Goal: Task Accomplishment & Management: Manage account settings

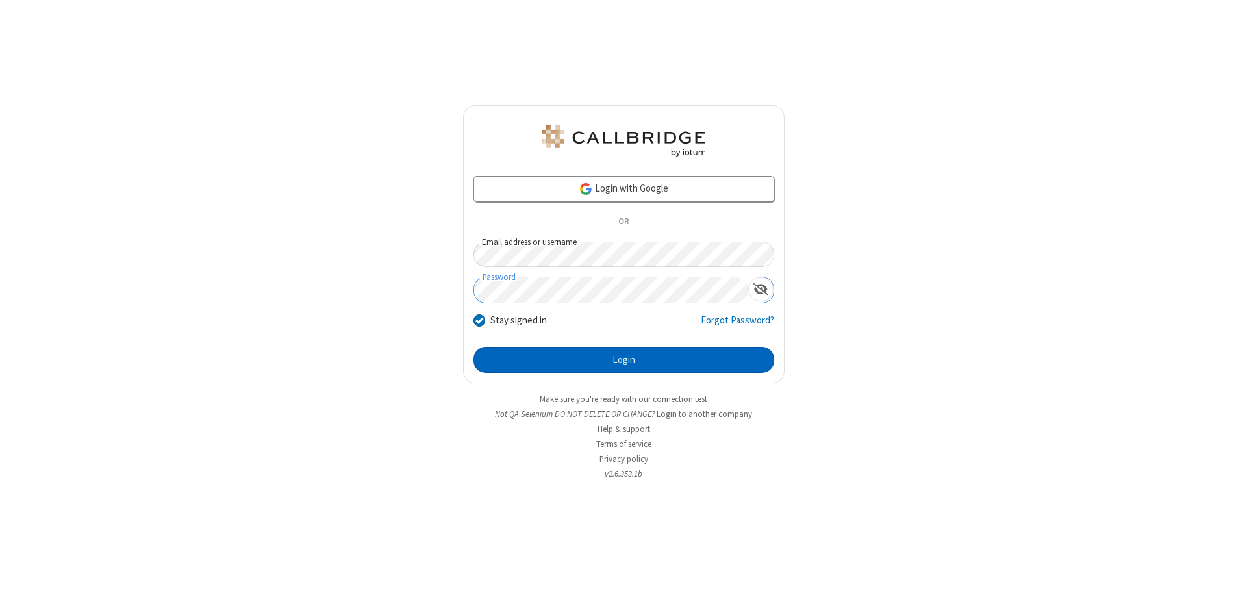
click at [624, 360] on button "Login" at bounding box center [624, 360] width 301 height 26
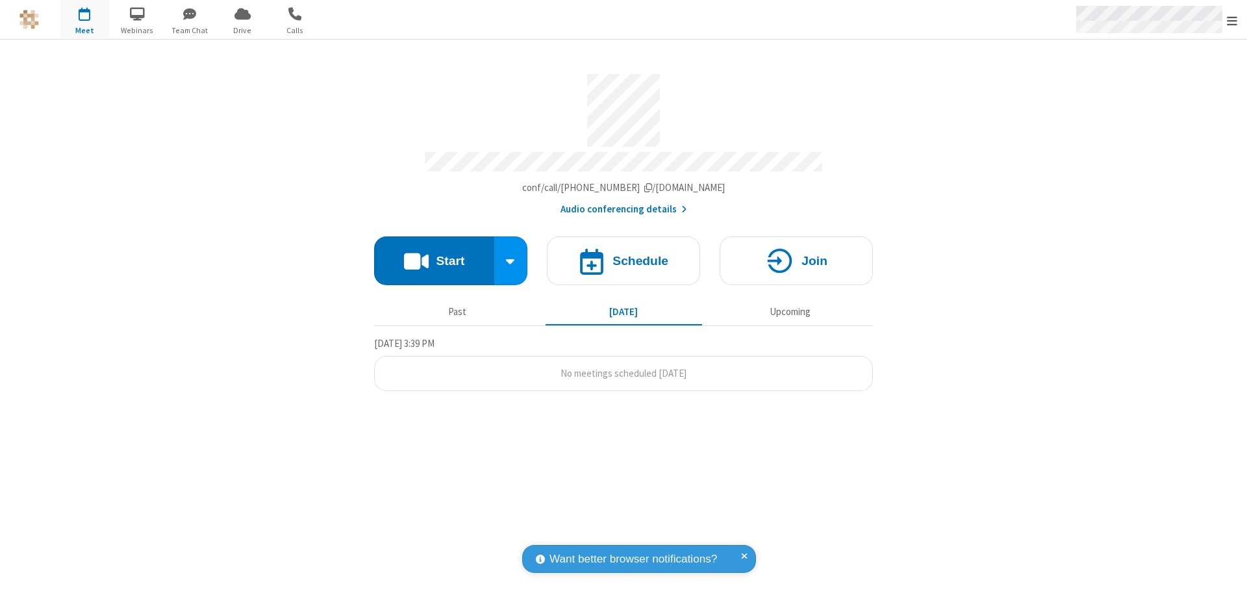
click at [1232, 20] on span "Open menu" at bounding box center [1232, 20] width 10 height 13
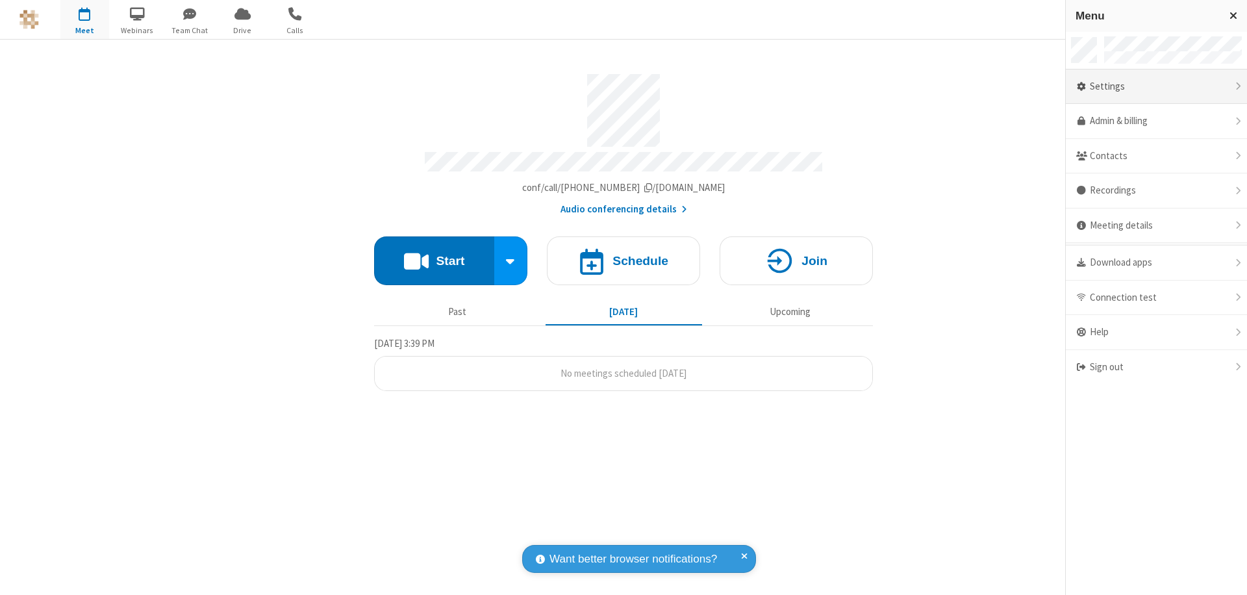
click at [1156, 86] on div "Settings" at bounding box center [1156, 86] width 181 height 35
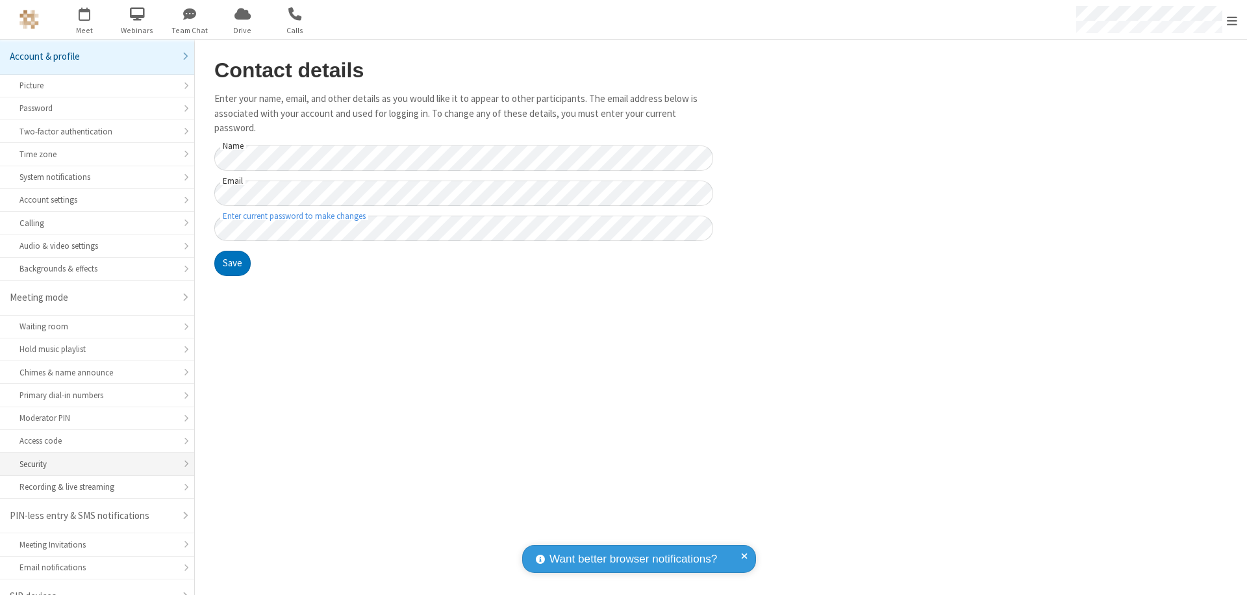
click at [92, 458] on div "Security" at bounding box center [96, 464] width 155 height 12
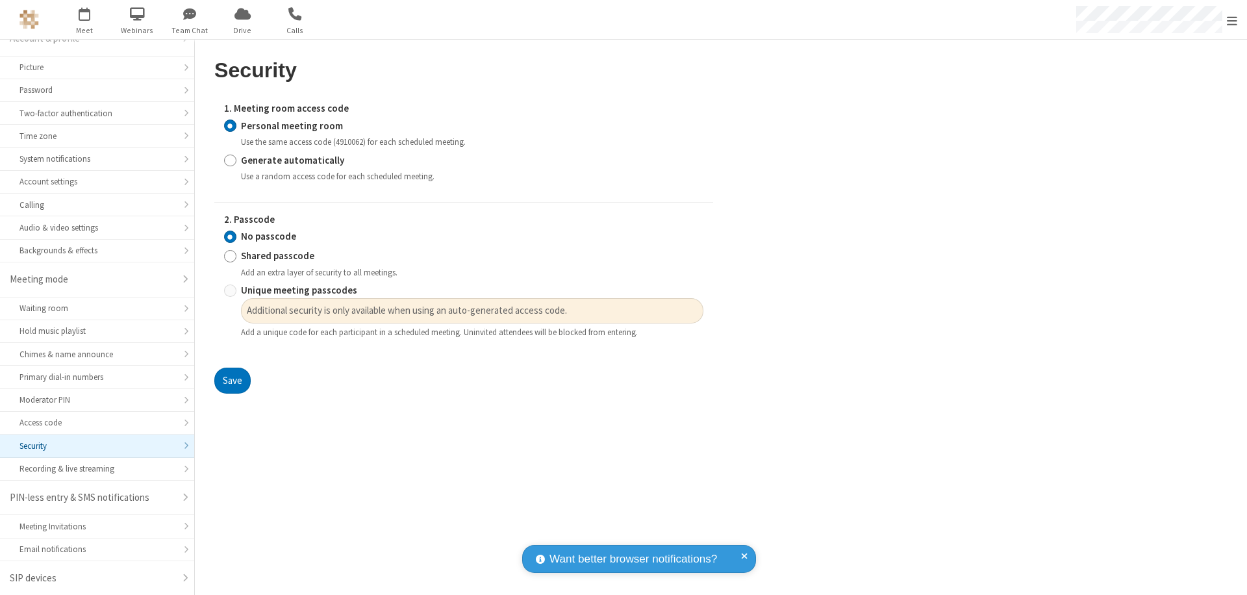
click at [230, 160] on input "Generate automatically" at bounding box center [230, 160] width 12 height 14
radio input "true"
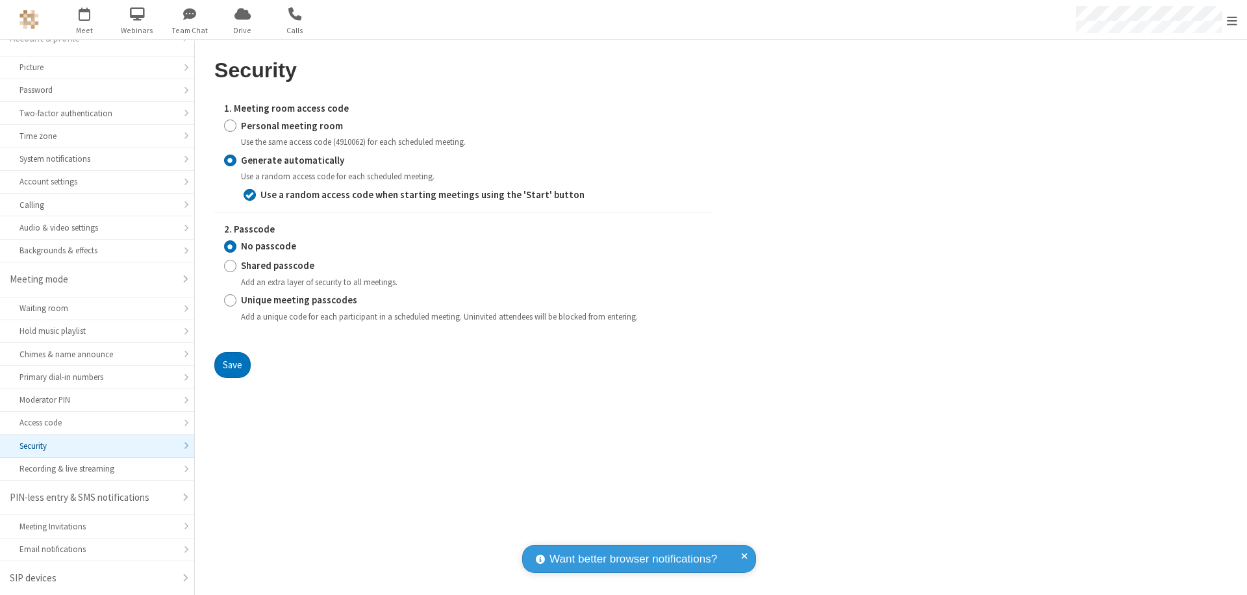
click at [230, 300] on input "Unique meeting passcodes" at bounding box center [230, 301] width 12 height 14
radio input "true"
click at [232, 364] on button "Save" at bounding box center [232, 365] width 36 height 26
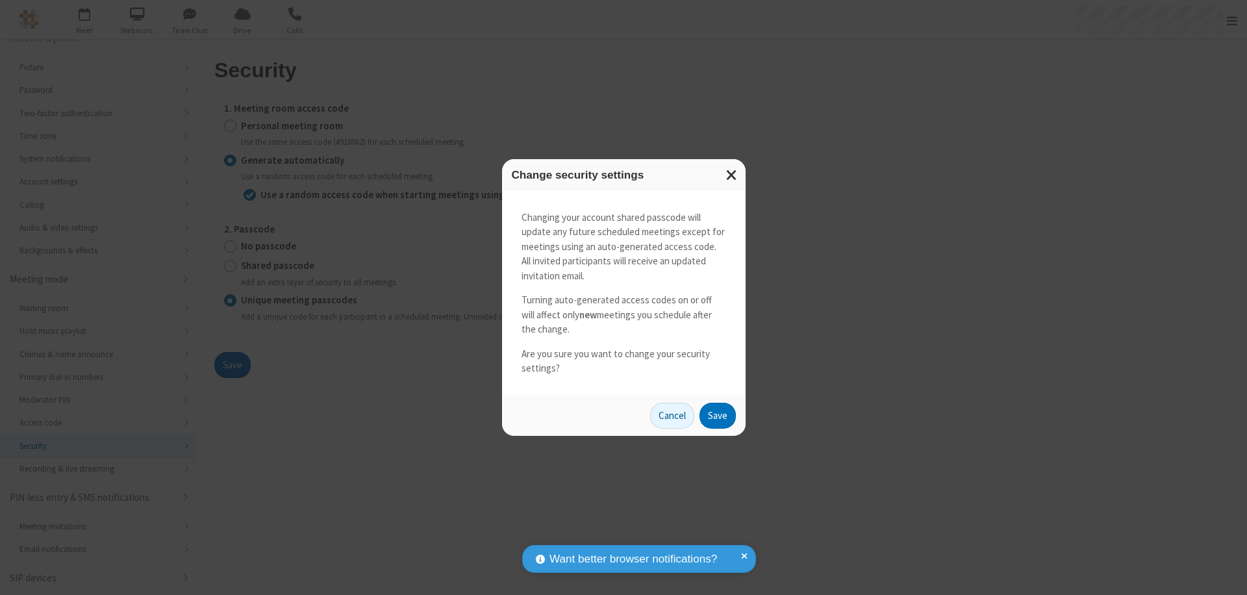
click at [717, 415] on button "Save" at bounding box center [718, 416] width 36 height 26
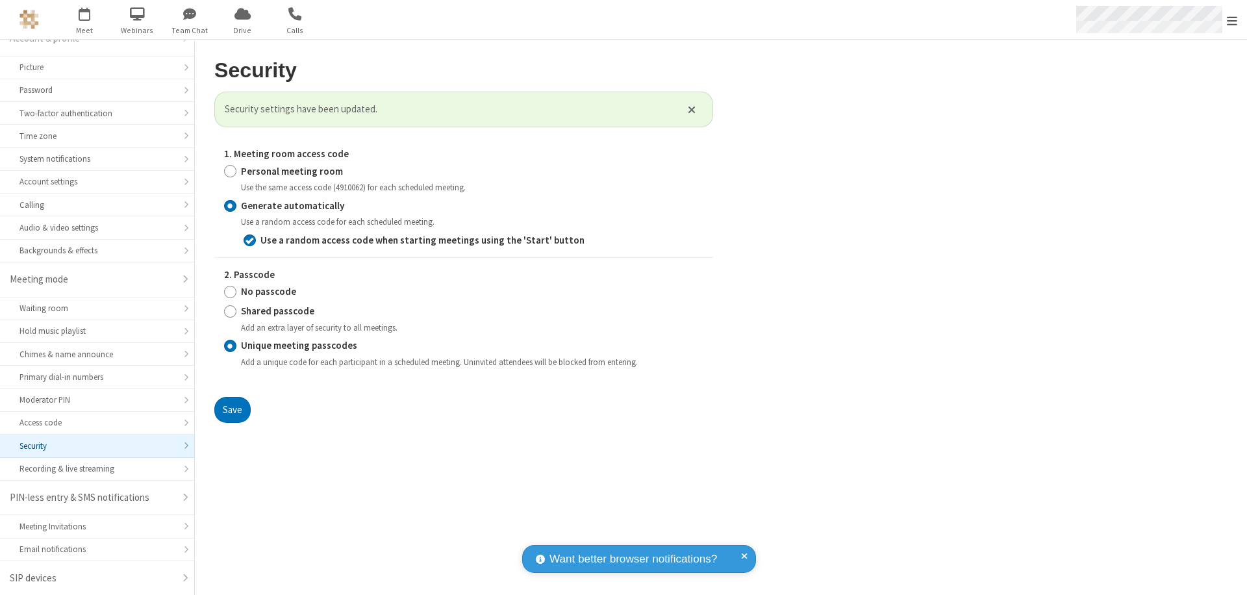
click at [1232, 20] on span "Open menu" at bounding box center [1232, 20] width 10 height 13
click at [84, 19] on span "button" at bounding box center [84, 14] width 49 height 22
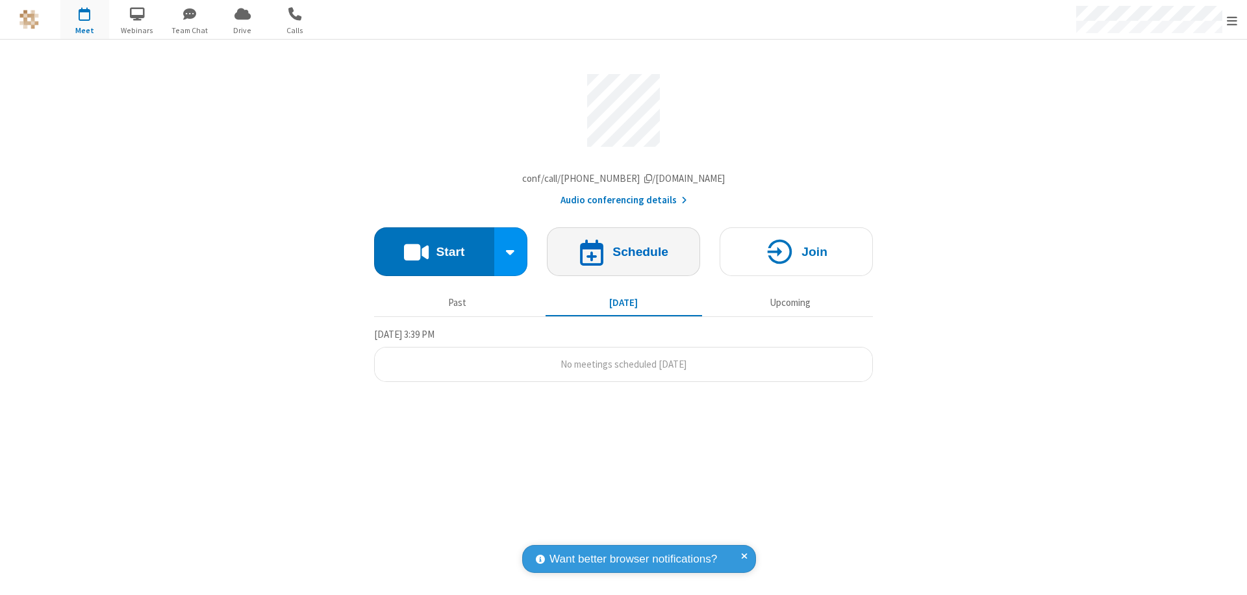
click at [624, 255] on h4 "Schedule" at bounding box center [640, 252] width 56 height 12
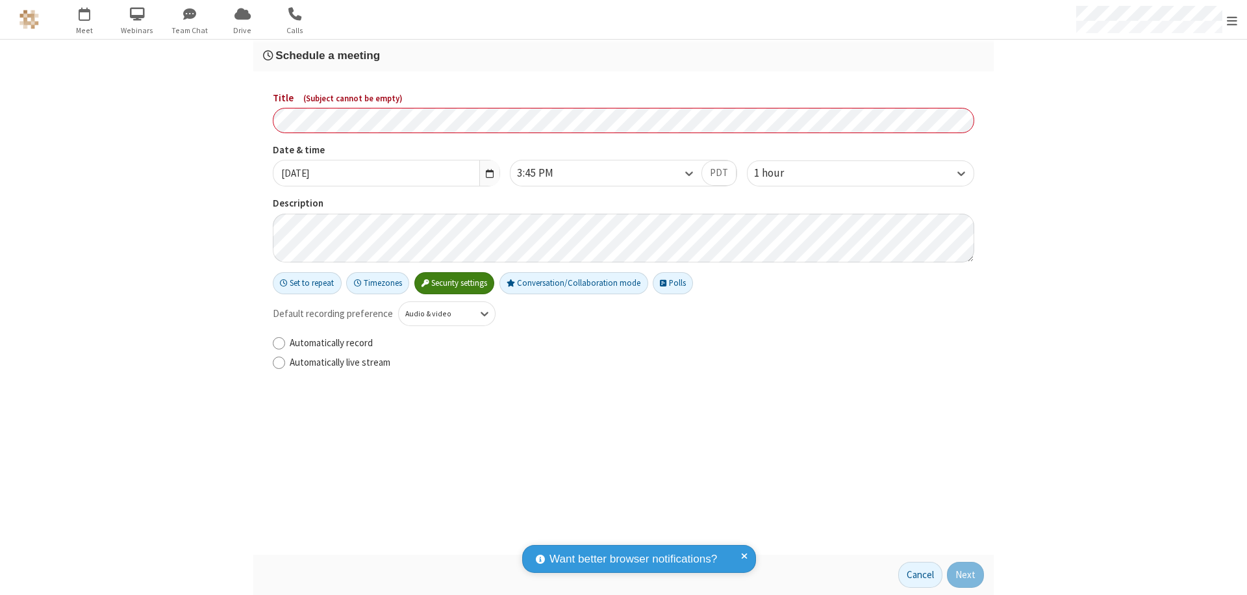
click at [624, 55] on h3 "Schedule a meeting" at bounding box center [623, 55] width 721 height 12
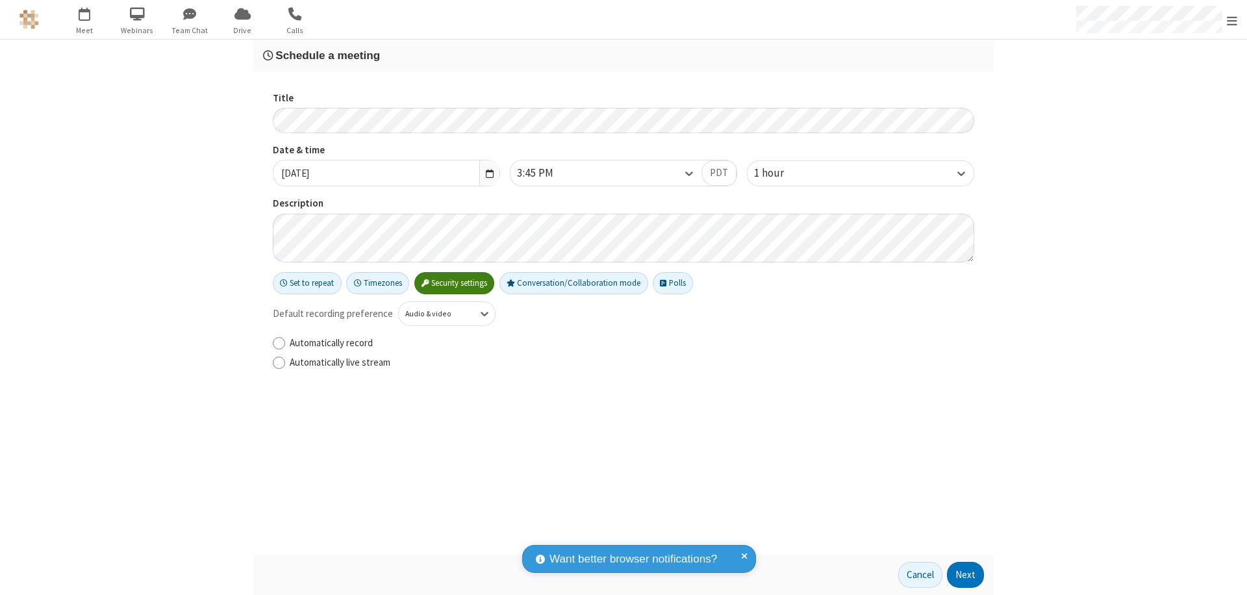
click at [966, 575] on button "Next" at bounding box center [965, 575] width 37 height 26
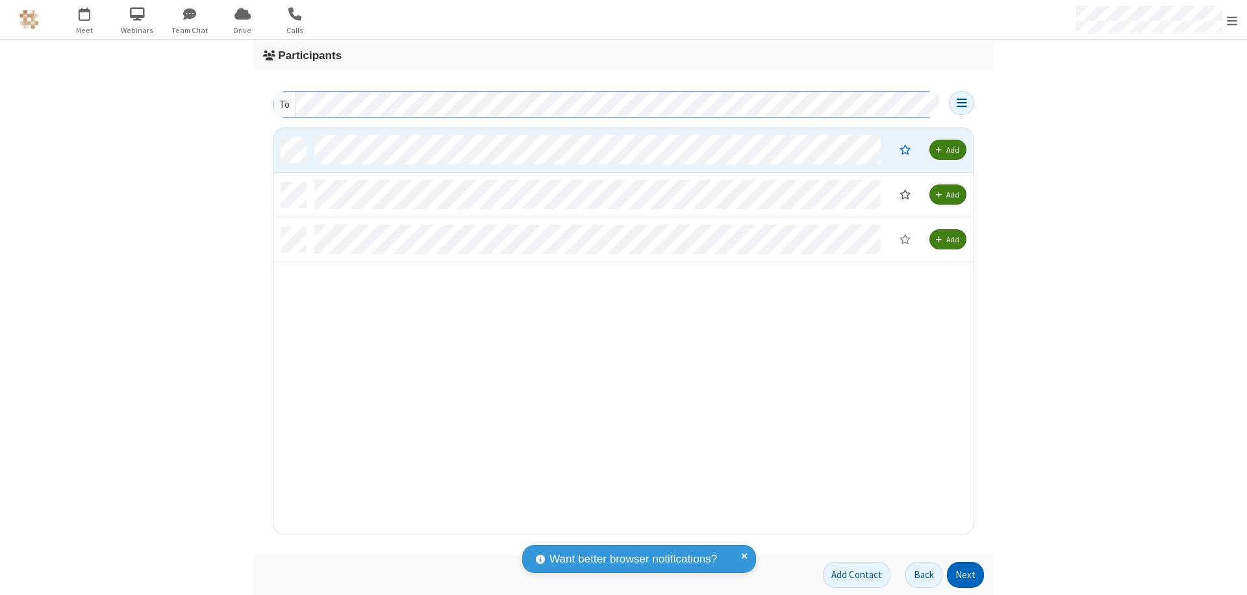
click at [966, 575] on button "Next" at bounding box center [965, 575] width 37 height 26
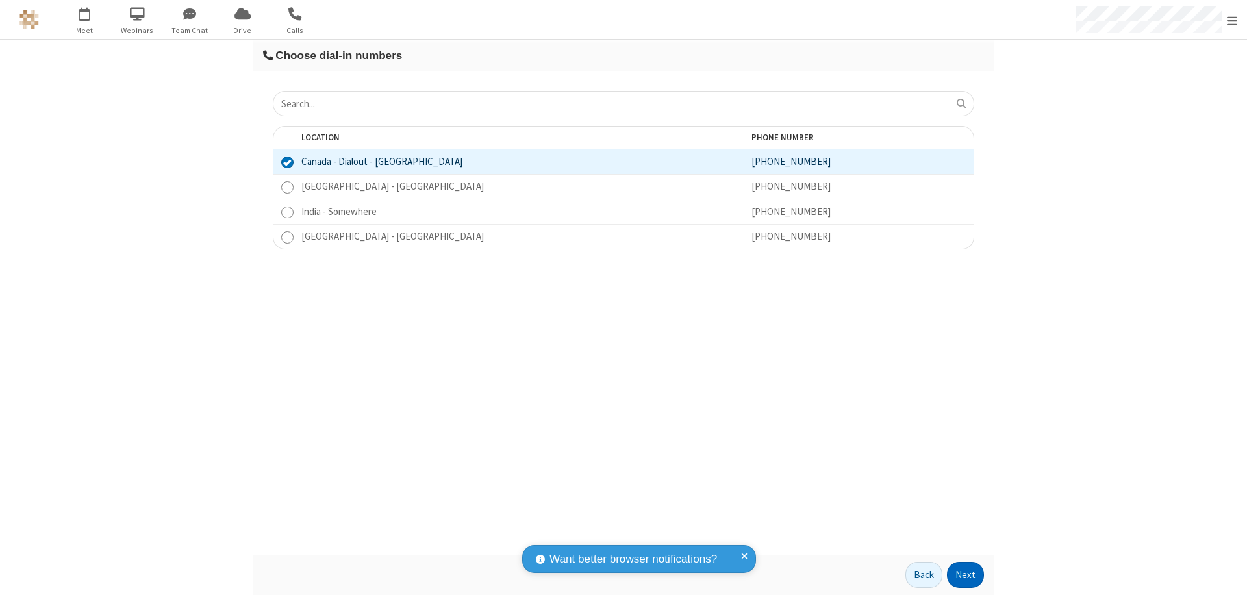
click at [966, 575] on button "Next" at bounding box center [965, 575] width 37 height 26
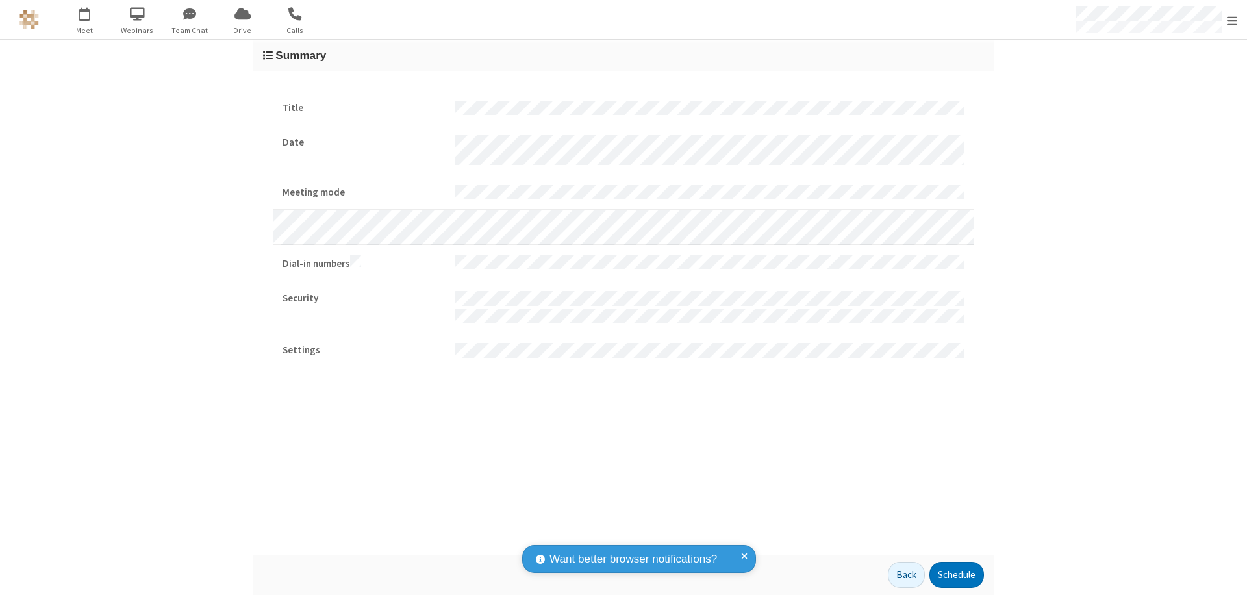
click at [1232, 20] on span "Open menu" at bounding box center [1232, 20] width 10 height 13
click at [1156, 86] on div "Settings" at bounding box center [1156, 86] width 181 height 35
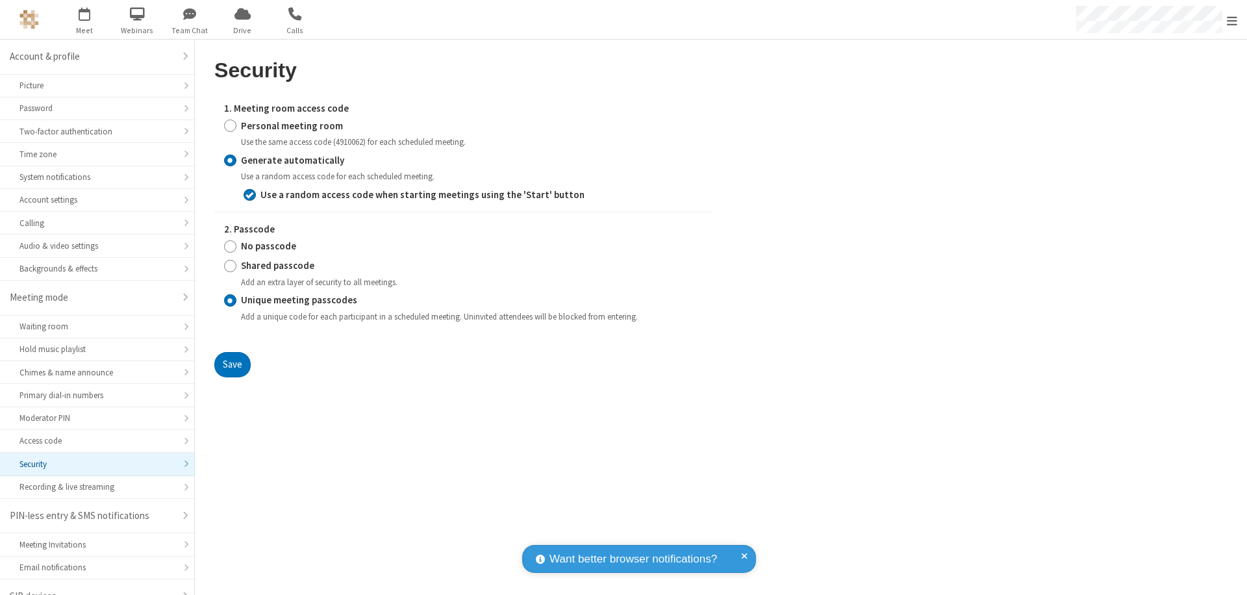
scroll to position [18, 0]
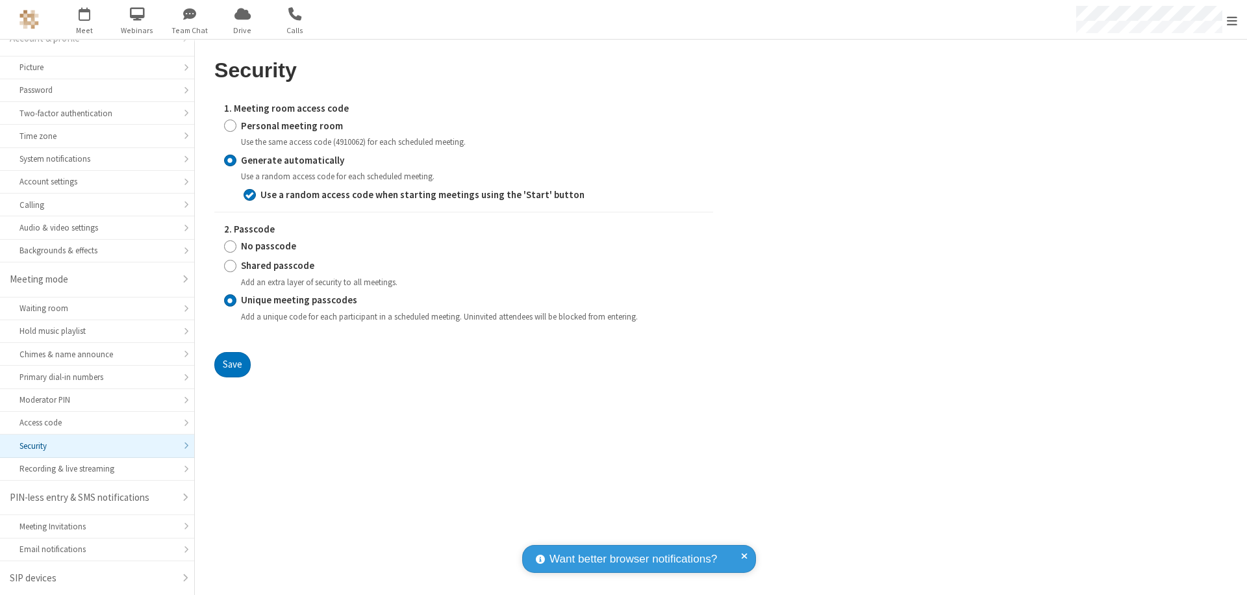
click at [230, 125] on input "Personal meeting room" at bounding box center [230, 126] width 12 height 14
radio input "true"
click at [230, 240] on input "No passcode" at bounding box center [230, 247] width 12 height 14
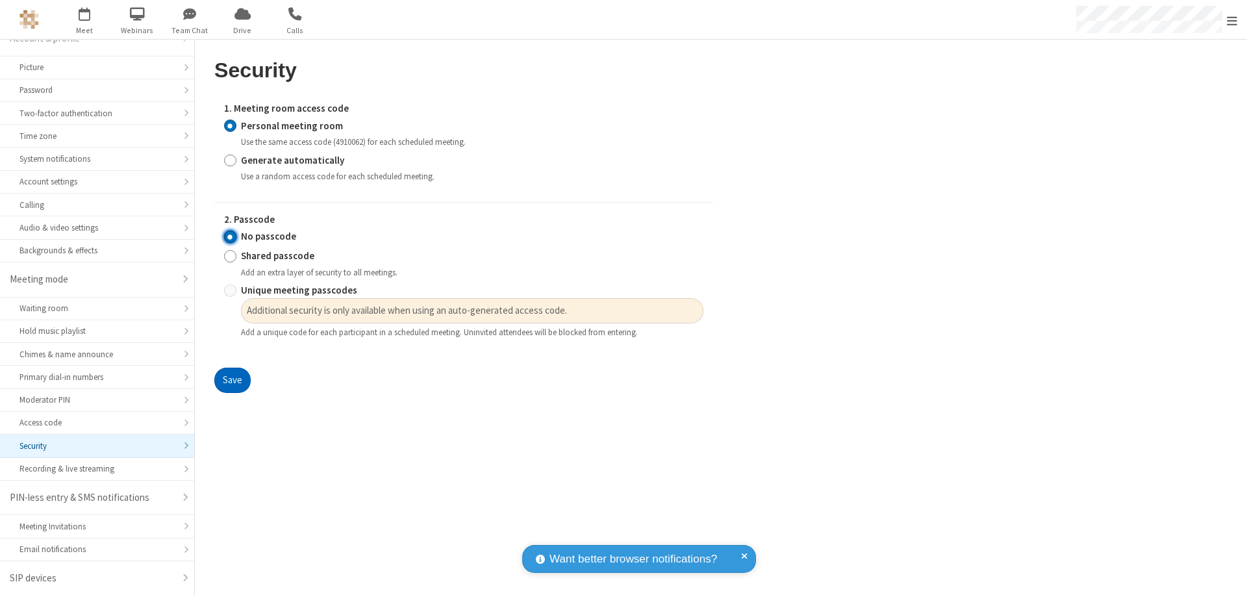
click at [232, 381] on button "Save" at bounding box center [232, 381] width 36 height 26
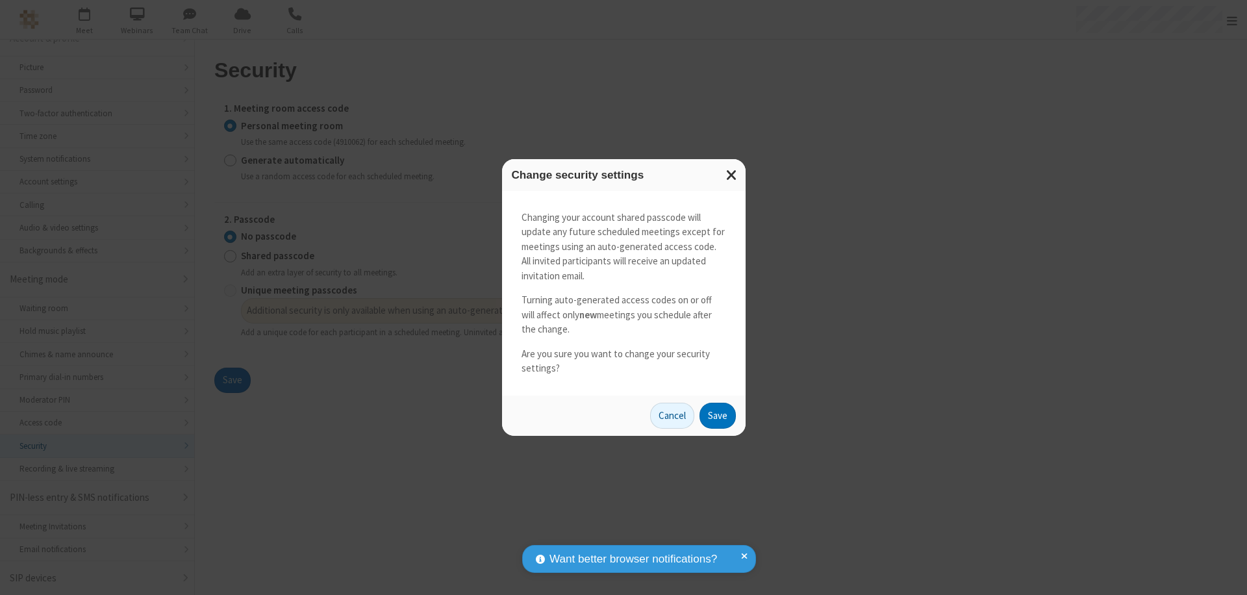
click at [717, 415] on button "Save" at bounding box center [718, 416] width 36 height 26
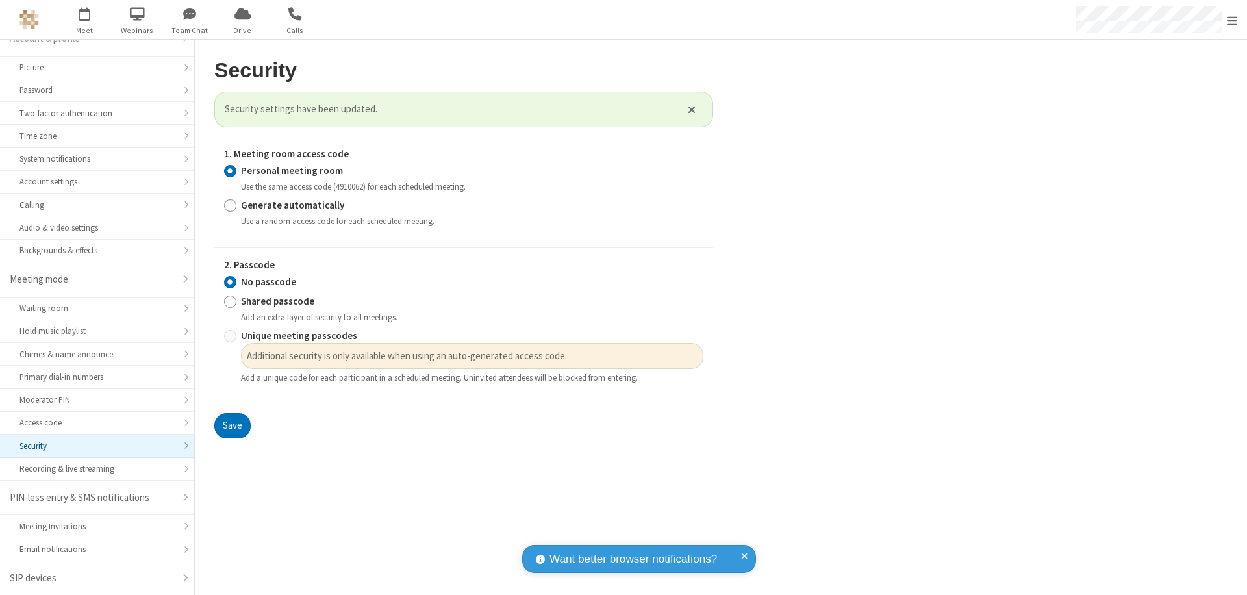
click at [1232, 19] on span "Open menu" at bounding box center [1232, 20] width 10 height 13
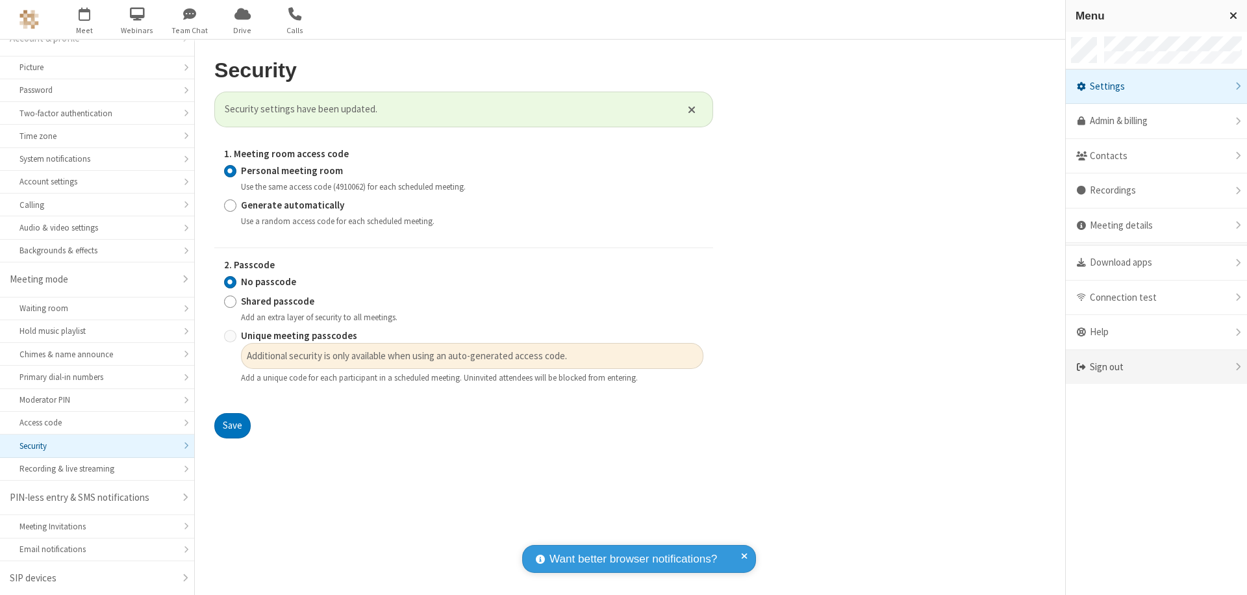
click at [1161, 367] on div "Sign out" at bounding box center [1156, 367] width 181 height 34
